Goal: Book appointment/travel/reservation

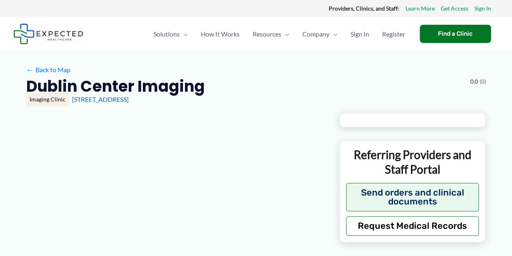
type input "**********"
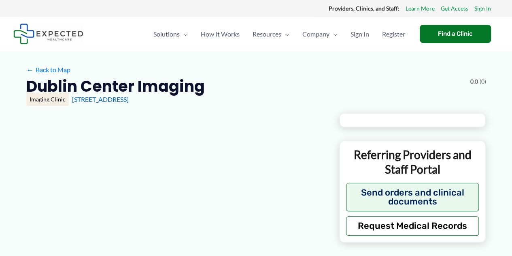
type input "**********"
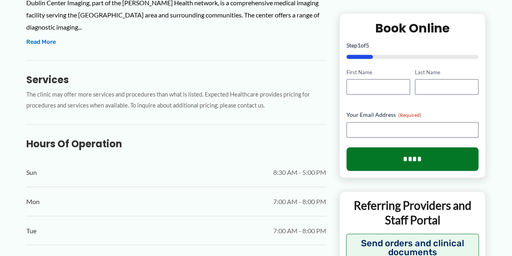
scroll to position [486, 0]
